Goal: Information Seeking & Learning: Learn about a topic

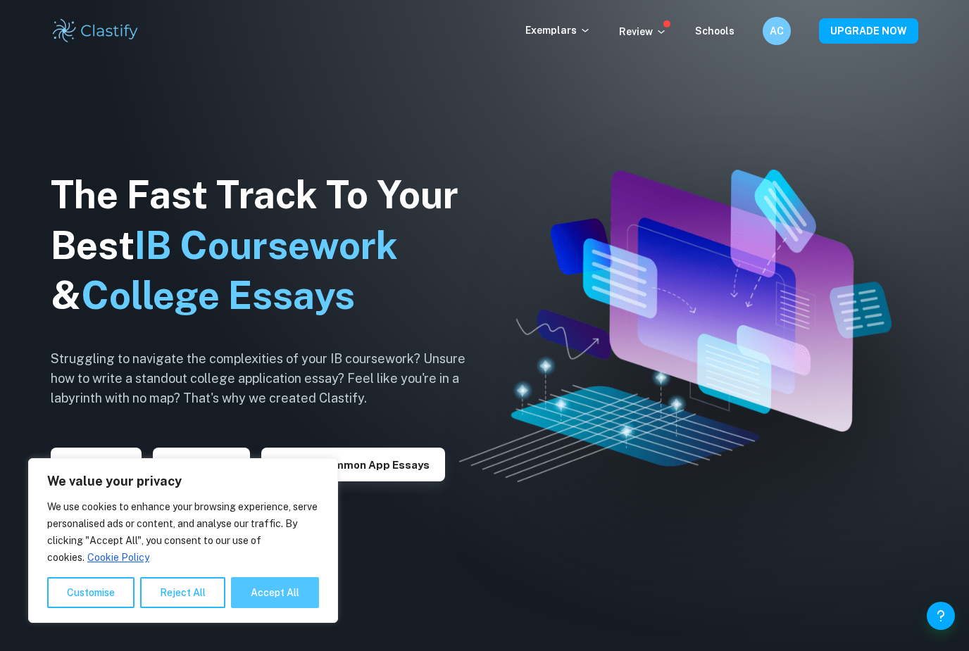
click at [276, 592] on button "Accept All" at bounding box center [275, 593] width 88 height 31
checkbox input "true"
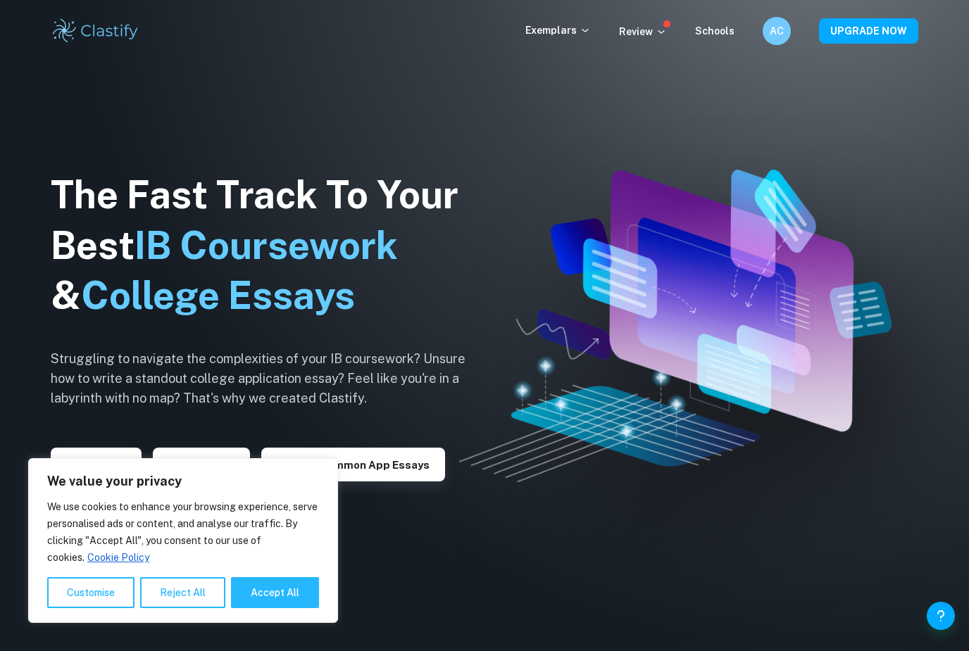
checkbox input "true"
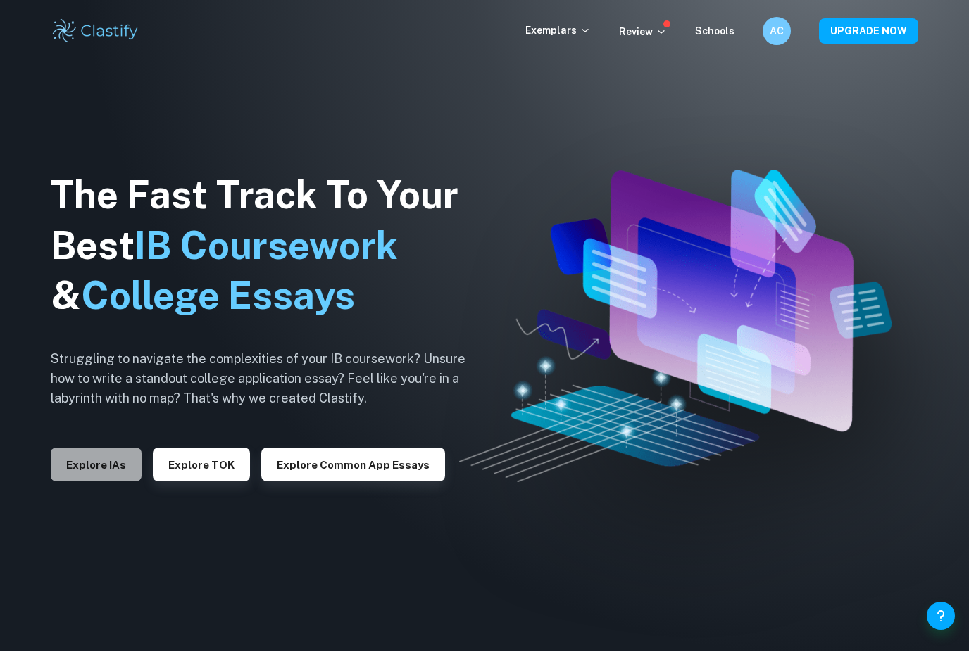
click at [92, 472] on button "Explore IAs" at bounding box center [96, 465] width 91 height 34
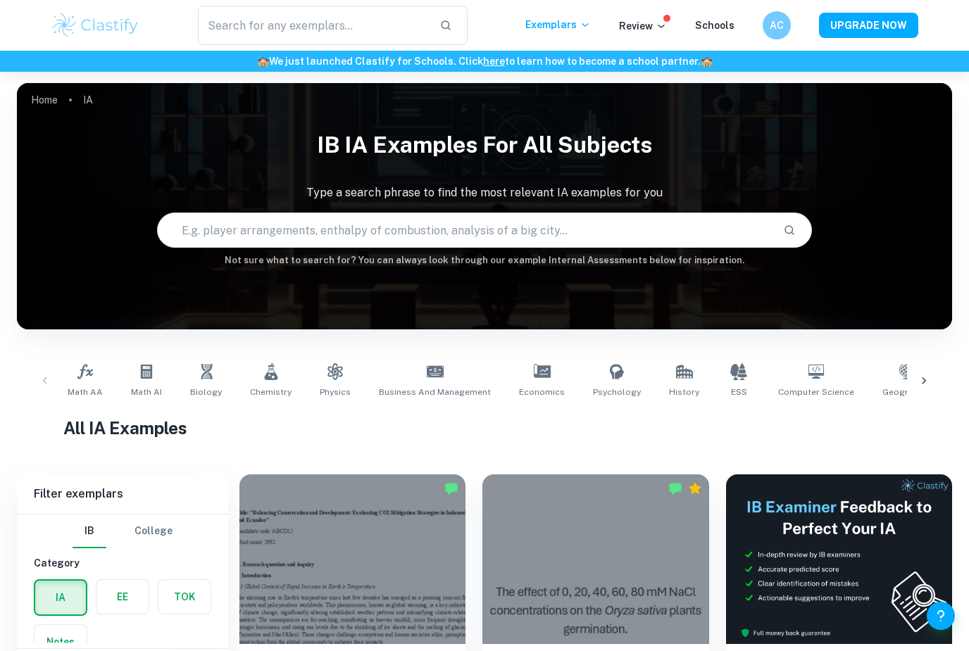
click at [397, 238] on input "text" at bounding box center [465, 230] width 614 height 39
type input "Maillard reaction"
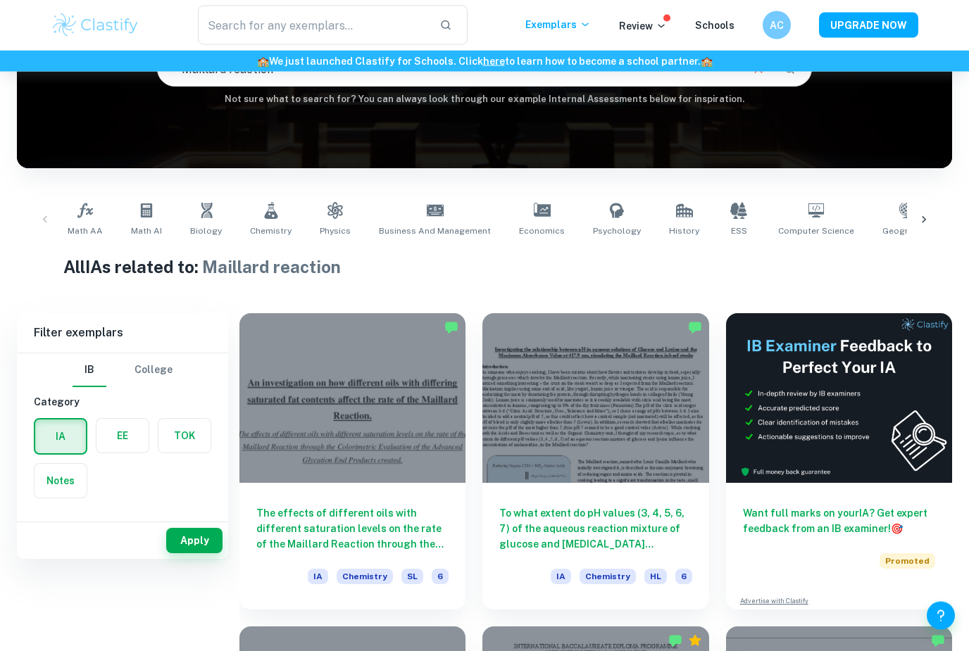
scroll to position [175, 0]
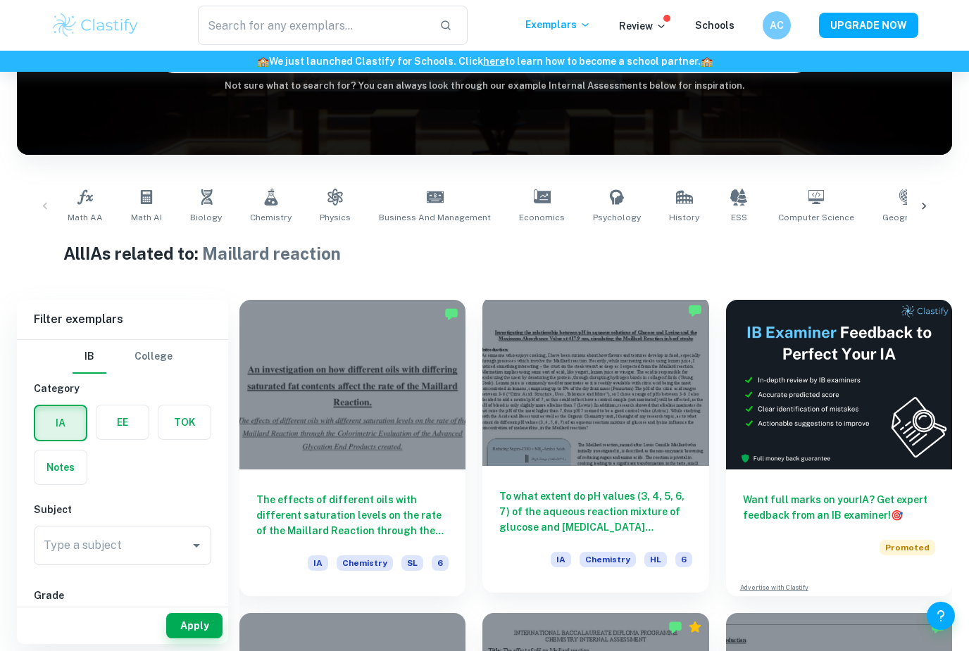
click at [556, 442] on div at bounding box center [595, 382] width 226 height 170
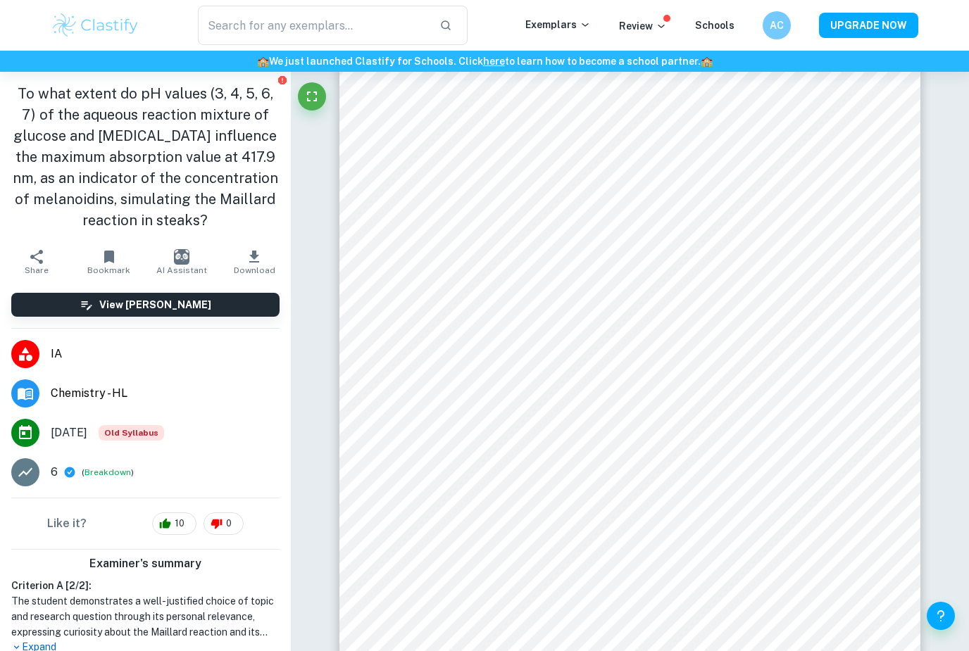
scroll to position [587, 0]
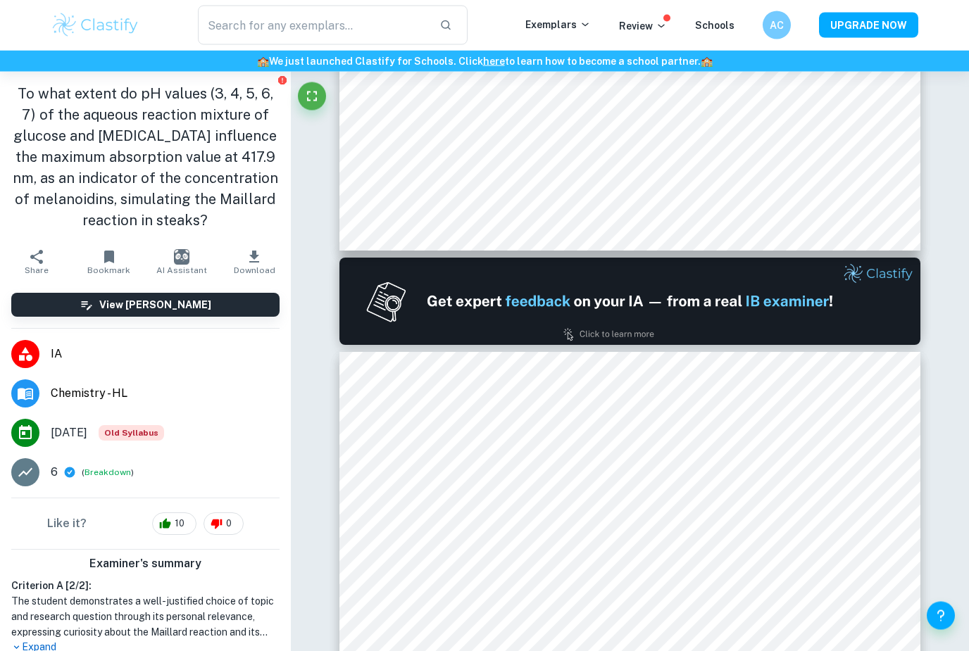
type input "1"
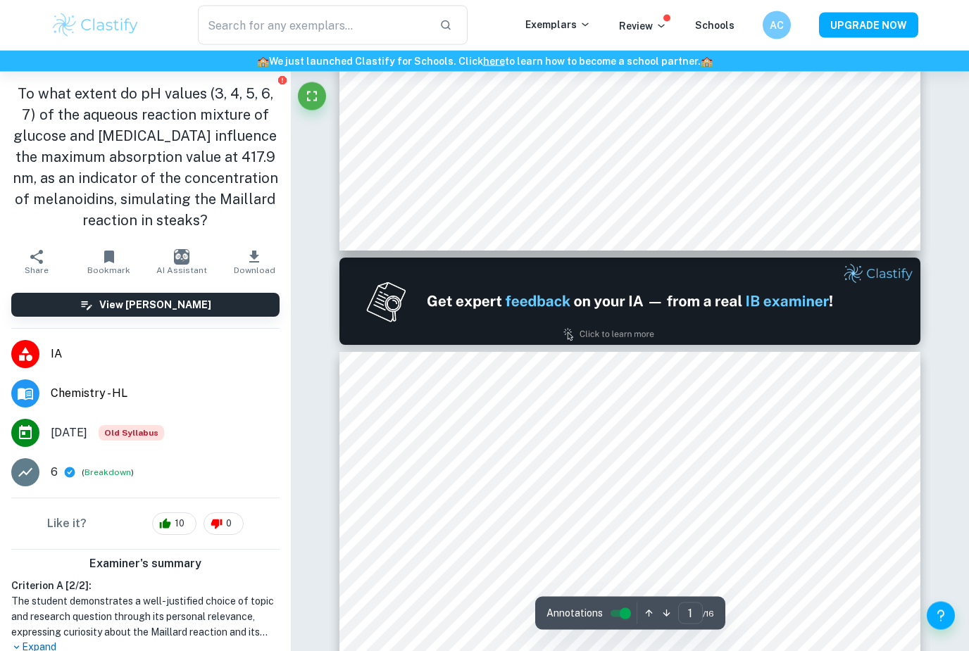
scroll to position [0, 0]
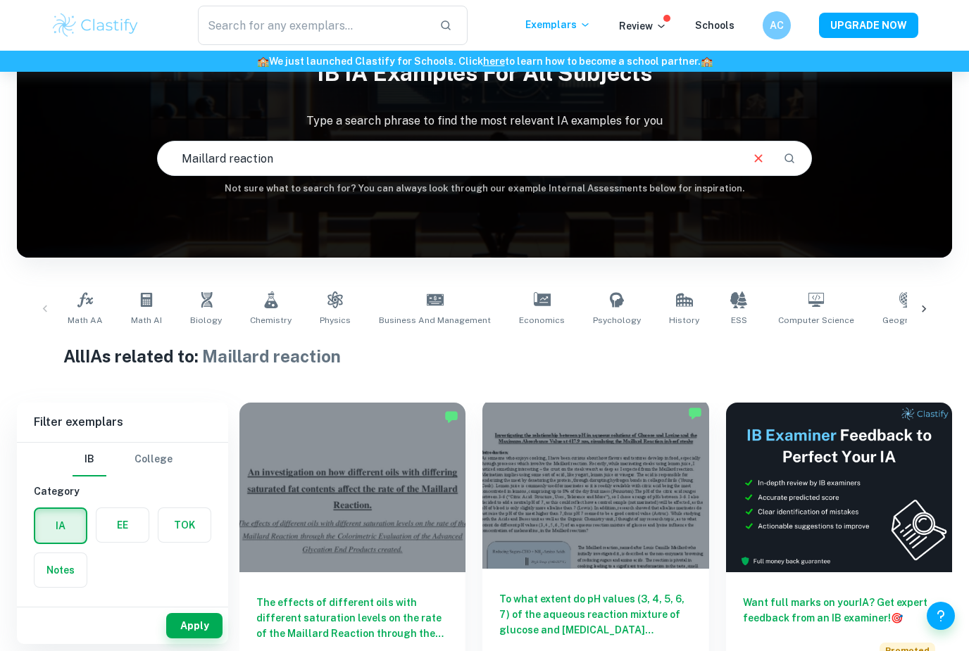
scroll to position [211, 0]
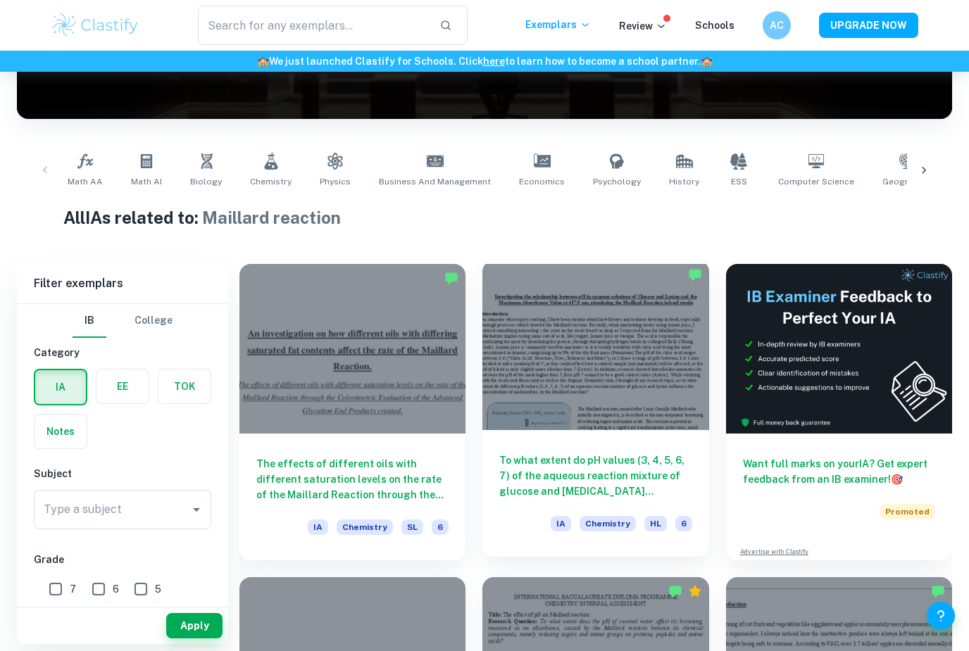
click at [499, 372] on div at bounding box center [595, 346] width 226 height 170
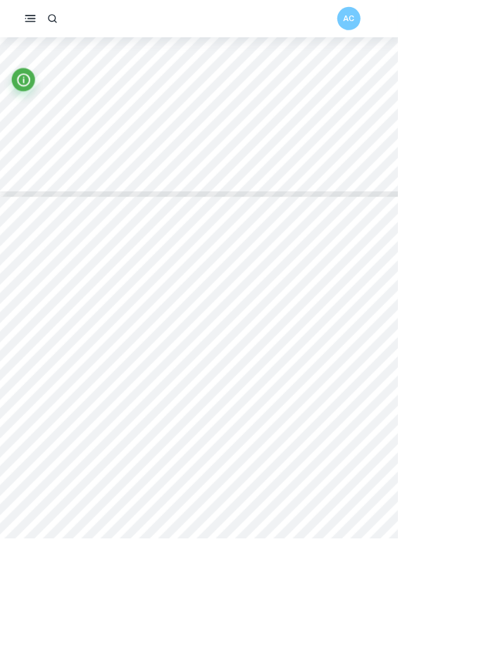
scroll to position [4460, 0]
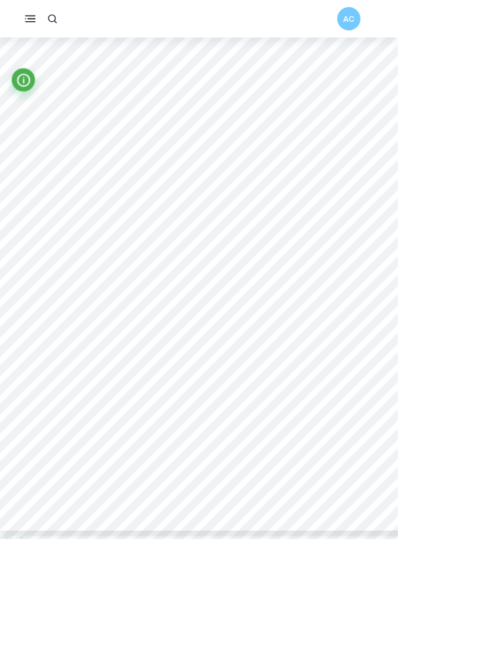
scroll to position [5529, 0]
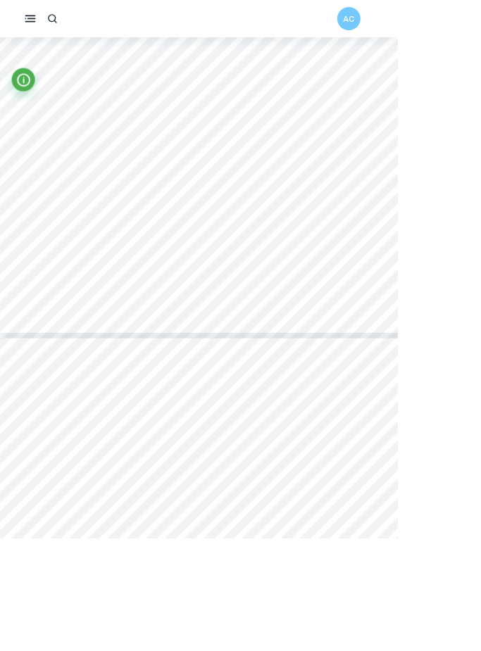
type input "6"
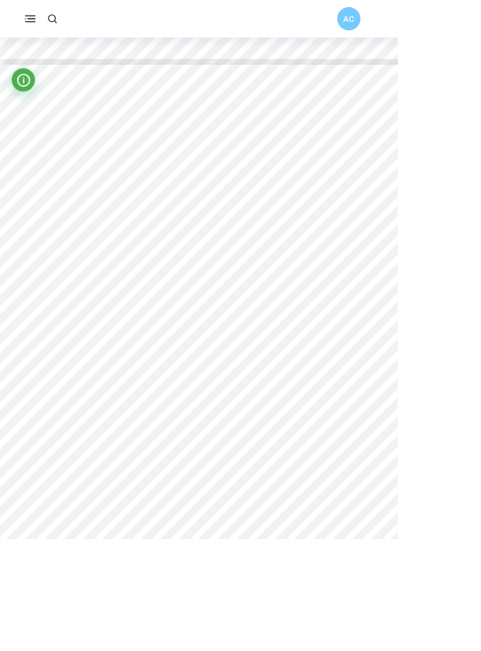
scroll to position [3875, 0]
